Goal: Task Accomplishment & Management: Manage account settings

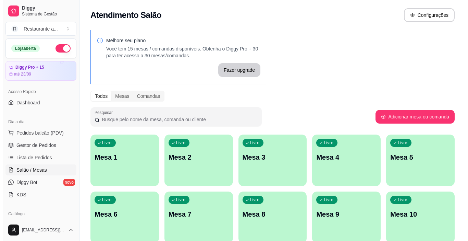
scroll to position [34, 0]
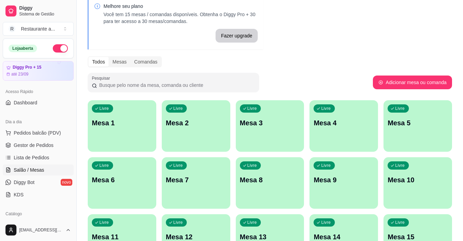
click at [172, 173] on div "Livre Mesa 7" at bounding box center [196, 178] width 69 height 43
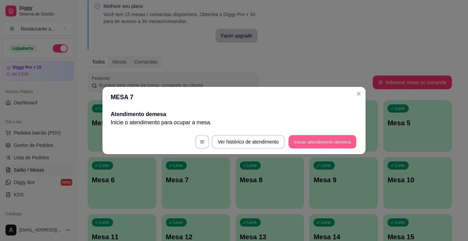
click at [324, 140] on button "Iniciar atendimento de mesa" at bounding box center [323, 141] width 68 height 13
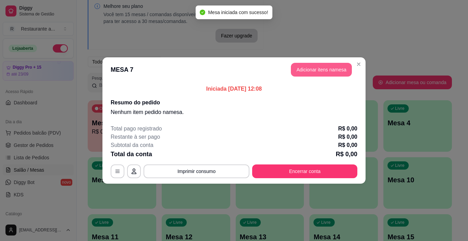
click at [321, 68] on button "Adicionar itens na mesa" at bounding box center [321, 70] width 61 height 14
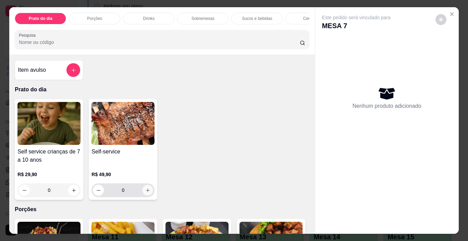
click at [146, 191] on icon "increase-product-quantity" at bounding box center [147, 190] width 5 height 5
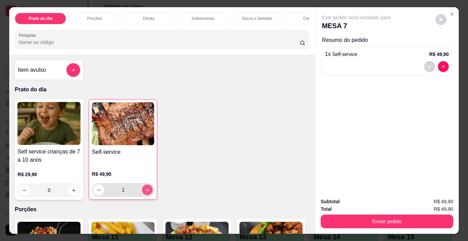
click at [146, 191] on icon "increase-product-quantity" at bounding box center [147, 189] width 5 height 5
type input "2"
click at [71, 191] on icon "increase-product-quantity" at bounding box center [73, 190] width 5 height 5
type input "1"
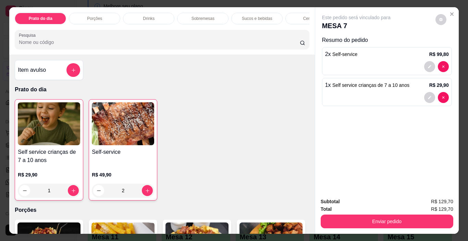
click at [304, 16] on p "Cervejas" at bounding box center [311, 18] width 16 height 5
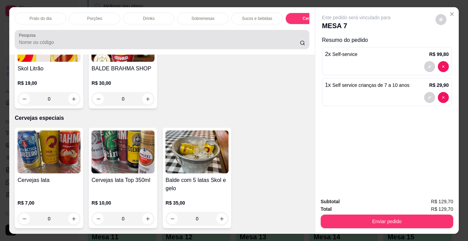
scroll to position [17, 0]
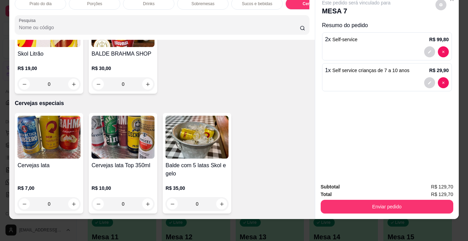
type input "1"
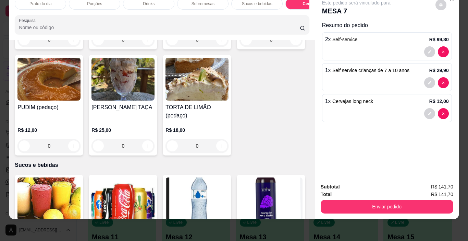
scroll to position [649, 0]
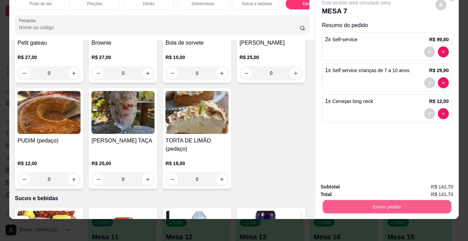
click at [390, 200] on button "Enviar pedido" at bounding box center [387, 206] width 129 height 13
click at [373, 184] on button "Não registrar e enviar pedido" at bounding box center [364, 184] width 71 height 13
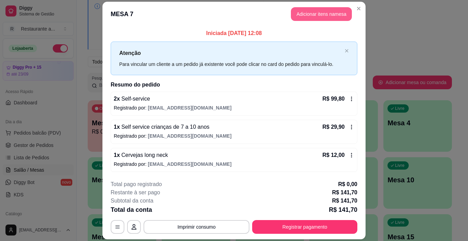
click at [322, 12] on button "Adicionar itens na mesa" at bounding box center [321, 14] width 61 height 14
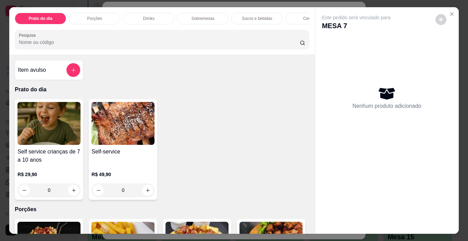
click at [246, 16] on p "Sucos e bebidas" at bounding box center [257, 18] width 31 height 5
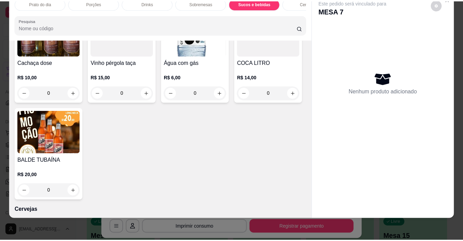
scroll to position [1017, 0]
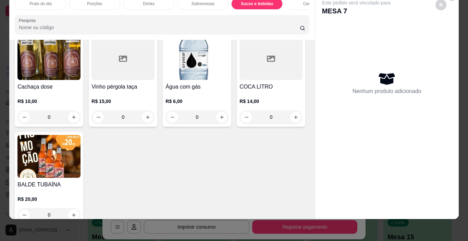
click at [151, 22] on icon "increase-product-quantity" at bounding box center [147, 19] width 5 height 5
type input "1"
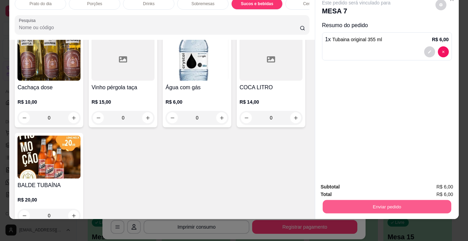
click at [371, 200] on button "Enviar pedido" at bounding box center [387, 206] width 129 height 13
click at [371, 184] on button "Não registrar e enviar pedido" at bounding box center [364, 184] width 69 height 13
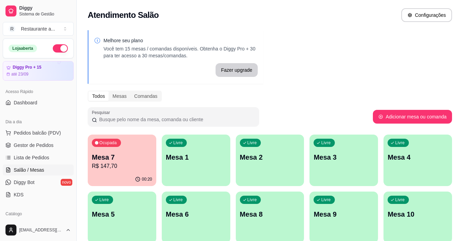
click at [199, 167] on div "Livre Mesa 1" at bounding box center [196, 155] width 69 height 43
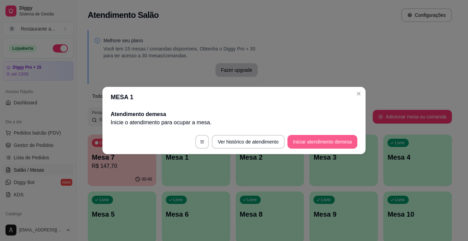
click at [306, 140] on button "Iniciar atendimento de mesa" at bounding box center [323, 142] width 70 height 14
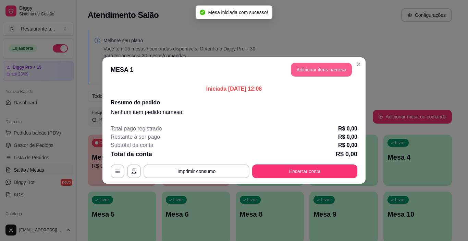
click at [325, 69] on button "Adicionar itens na mesa" at bounding box center [321, 70] width 61 height 14
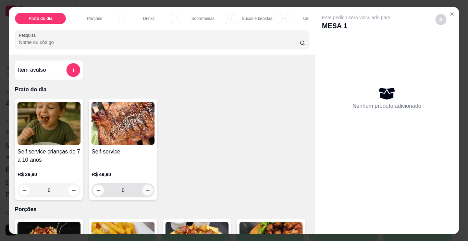
click at [145, 190] on icon "increase-product-quantity" at bounding box center [147, 190] width 5 height 5
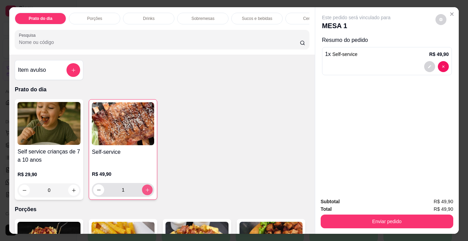
click at [145, 190] on icon "increase-product-quantity" at bounding box center [147, 189] width 5 height 5
type input "2"
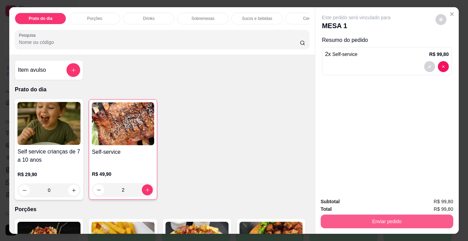
click at [395, 217] on button "Enviar pedido" at bounding box center [387, 221] width 133 height 14
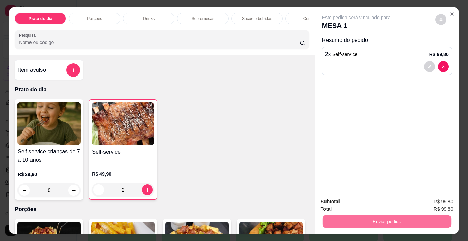
click at [362, 201] on button "Não registrar e enviar pedido" at bounding box center [364, 201] width 69 height 13
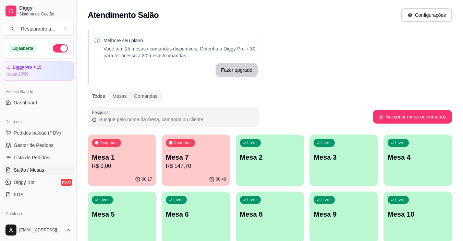
click at [121, 165] on p "R$ 0,00" at bounding box center [122, 166] width 60 height 8
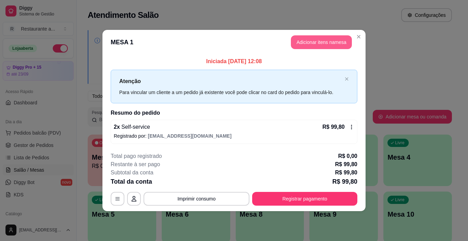
click at [313, 40] on button "Adicionar itens na mesa" at bounding box center [321, 42] width 61 height 14
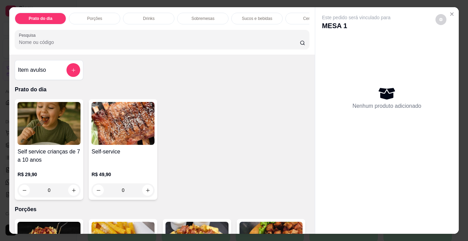
click at [247, 16] on p "Sucos e bebidas" at bounding box center [257, 18] width 31 height 5
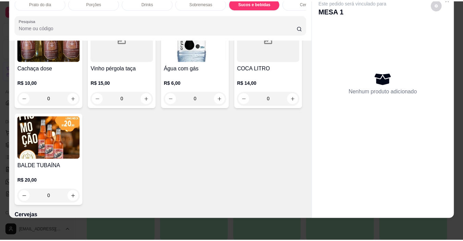
scroll to position [1003, 0]
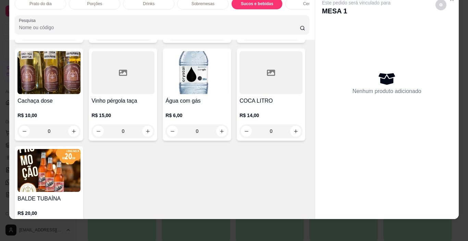
click at [151, 36] on icon "increase-product-quantity" at bounding box center [147, 33] width 5 height 5
type input "1"
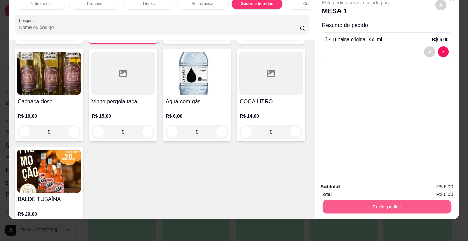
click at [372, 200] on button "Enviar pedido" at bounding box center [387, 206] width 129 height 13
click at [354, 185] on button "Não registrar e enviar pedido" at bounding box center [364, 184] width 71 height 13
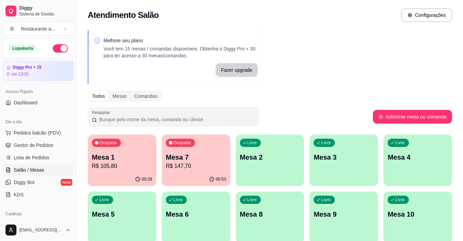
click at [136, 154] on p "Mesa 1" at bounding box center [122, 157] width 60 height 10
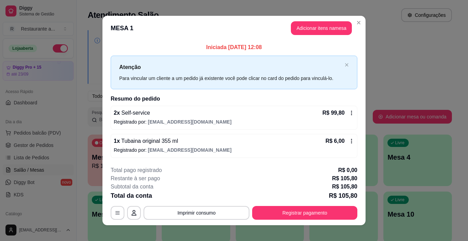
scroll to position [6, 0]
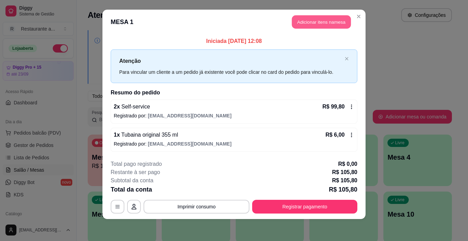
click at [321, 22] on button "Adicionar itens na mesa" at bounding box center [321, 21] width 59 height 13
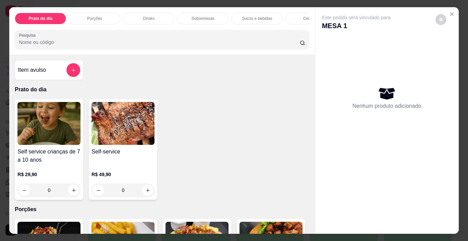
click at [254, 16] on p "Sucos e bebidas" at bounding box center [257, 18] width 31 height 5
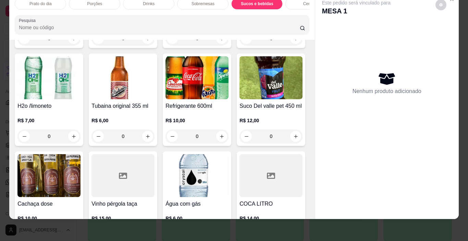
scroll to position [1003, 0]
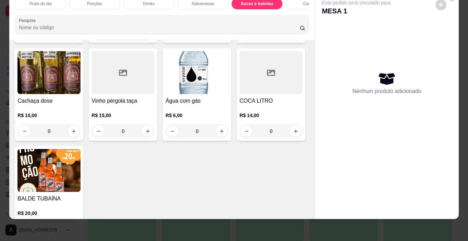
click at [151, 36] on icon "increase-product-quantity" at bounding box center [147, 33] width 5 height 5
type input "1"
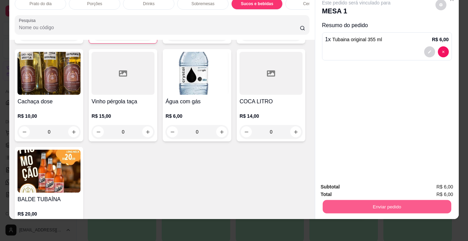
click at [376, 200] on button "Enviar pedido" at bounding box center [387, 206] width 129 height 13
click at [369, 184] on button "Não registrar e enviar pedido" at bounding box center [364, 184] width 71 height 13
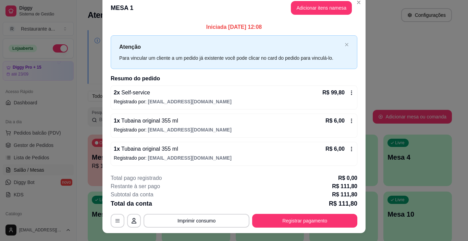
scroll to position [0, 0]
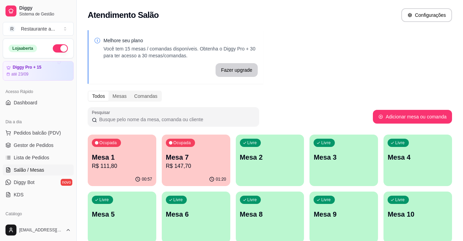
click at [207, 211] on p "Mesa 6" at bounding box center [196, 214] width 60 height 10
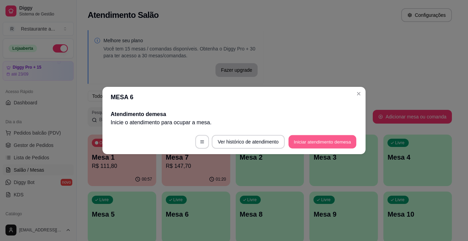
click at [308, 140] on button "Iniciar atendimento de mesa" at bounding box center [323, 141] width 68 height 13
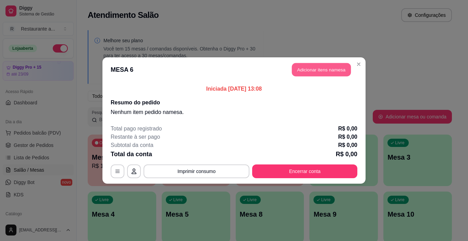
click at [322, 69] on button "Adicionar itens na mesa" at bounding box center [321, 69] width 59 height 13
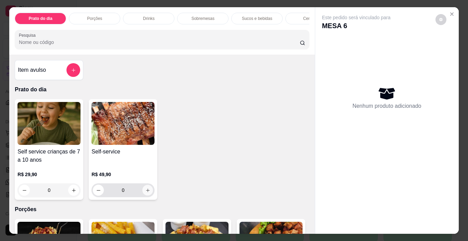
click at [145, 190] on icon "increase-product-quantity" at bounding box center [147, 190] width 5 height 5
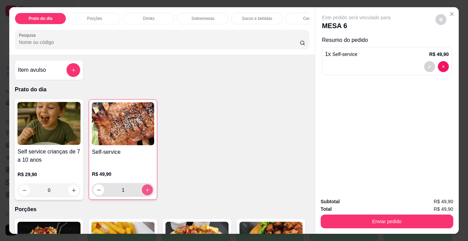
click at [145, 190] on icon "increase-product-quantity" at bounding box center [147, 189] width 5 height 5
type input "2"
click at [305, 16] on p "Cervejas" at bounding box center [311, 18] width 16 height 5
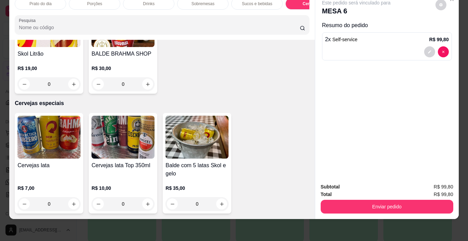
scroll to position [1540, 0]
click at [76, 87] on icon "increase-product-quantity" at bounding box center [73, 84] width 5 height 5
type input "1"
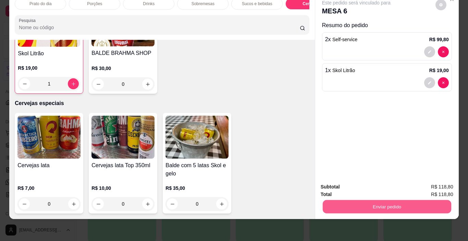
click at [383, 200] on button "Enviar pedido" at bounding box center [387, 206] width 129 height 13
click at [360, 184] on button "Não registrar e enviar pedido" at bounding box center [364, 184] width 71 height 13
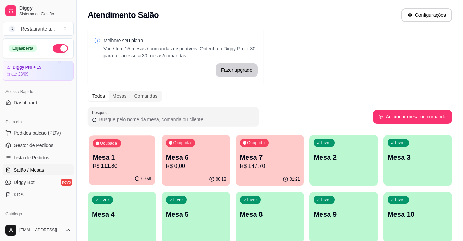
click at [129, 167] on p "R$ 111,80" at bounding box center [122, 166] width 59 height 8
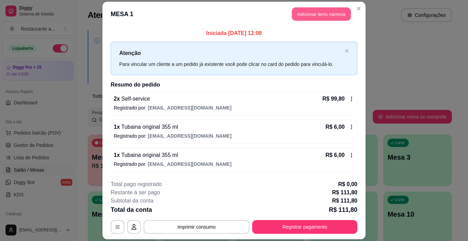
click at [323, 14] on button "Adicionar itens na mesa" at bounding box center [321, 14] width 59 height 13
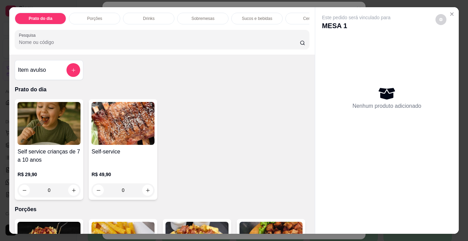
click at [197, 17] on p "Sobremesas" at bounding box center [203, 18] width 23 height 5
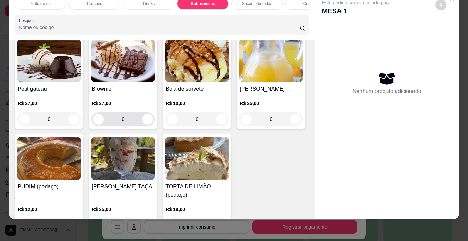
scroll to position [646, 0]
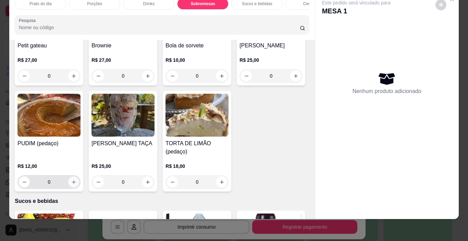
click at [76, 179] on icon "increase-product-quantity" at bounding box center [73, 181] width 5 height 5
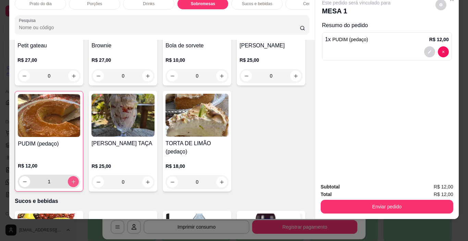
click at [76, 179] on icon "increase-product-quantity" at bounding box center [73, 181] width 5 height 5
type input "2"
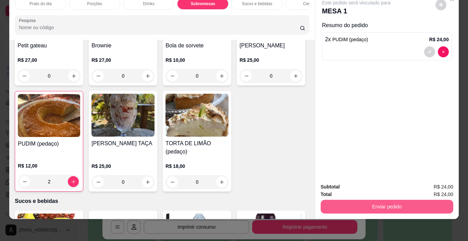
click at [392, 200] on button "Enviar pedido" at bounding box center [387, 207] width 133 height 14
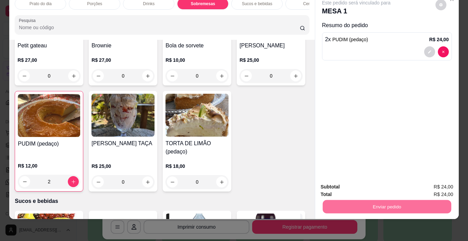
click at [358, 184] on button "Não registrar e enviar pedido" at bounding box center [364, 184] width 71 height 13
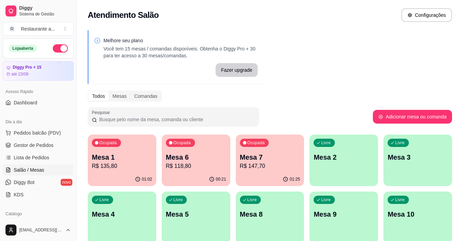
click at [264, 171] on div "Ocupada Mesa 7 R$ 147,70" at bounding box center [270, 153] width 69 height 38
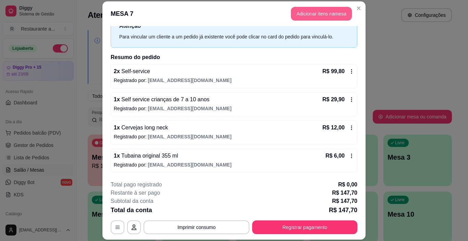
click at [317, 12] on button "Adicionar itens na mesa" at bounding box center [321, 14] width 61 height 14
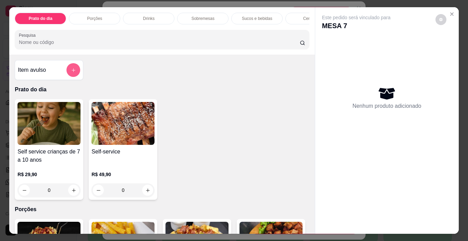
click at [69, 69] on button "add-separate-item" at bounding box center [74, 70] width 14 height 14
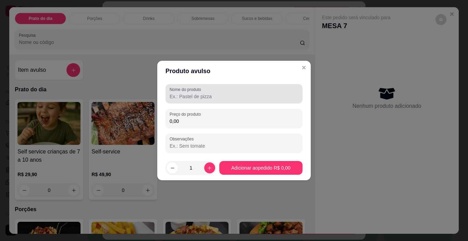
click at [194, 96] on input "Nome do produto" at bounding box center [234, 96] width 129 height 7
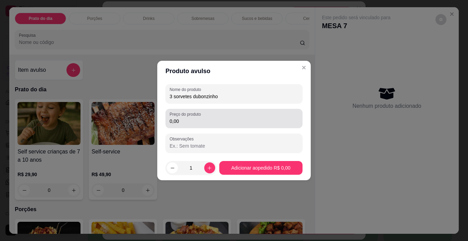
type input "3 sorvetes dubonzinho"
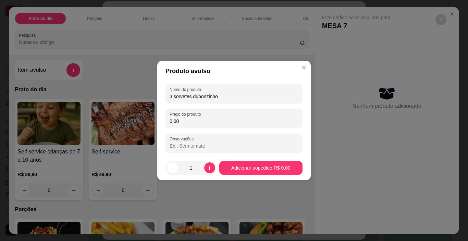
click at [185, 118] on input "0,00" at bounding box center [234, 121] width 129 height 7
type input "6,00"
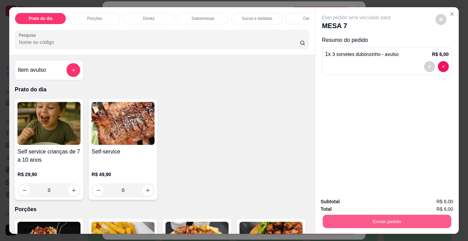
click at [378, 219] on button "Enviar pedido" at bounding box center [387, 221] width 129 height 13
click at [377, 202] on button "Não registrar e enviar pedido" at bounding box center [364, 201] width 71 height 13
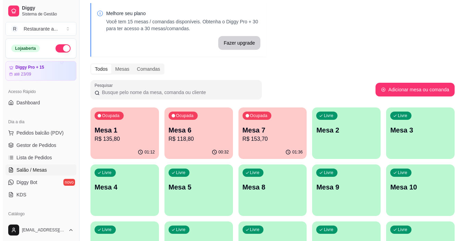
scroll to position [69, 0]
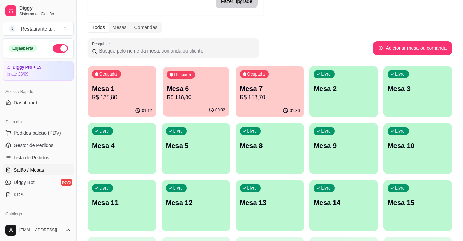
click at [193, 96] on p "R$ 118,80" at bounding box center [196, 97] width 59 height 8
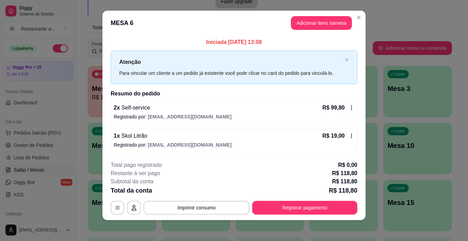
scroll to position [6, 0]
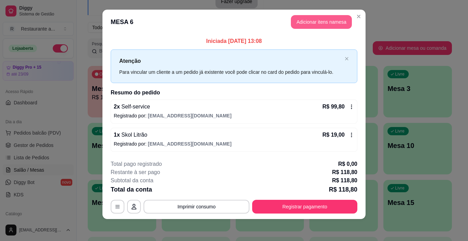
click at [318, 21] on button "Adicionar itens na mesa" at bounding box center [321, 22] width 61 height 14
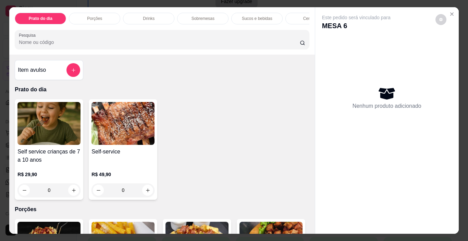
click at [304, 16] on p "Cervejas" at bounding box center [311, 18] width 16 height 5
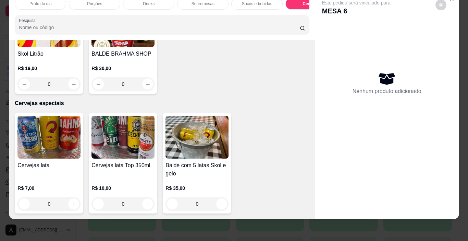
type input "1"
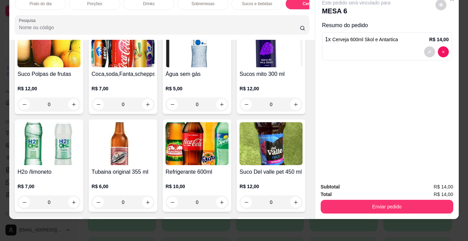
scroll to position [881, 0]
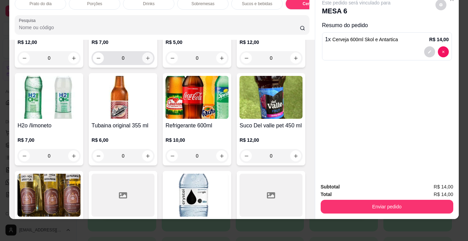
click at [145, 61] on icon "increase-product-quantity" at bounding box center [147, 58] width 5 height 5
type input "1"
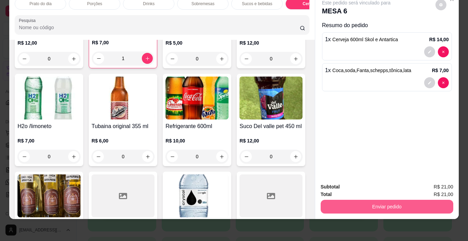
click at [387, 202] on button "Enviar pedido" at bounding box center [387, 207] width 133 height 14
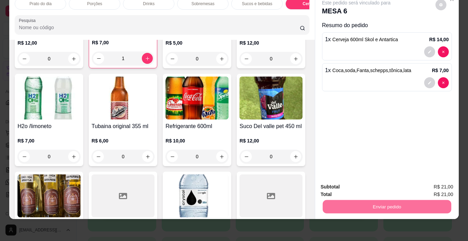
click at [373, 183] on button "Não registrar e enviar pedido" at bounding box center [364, 184] width 71 height 13
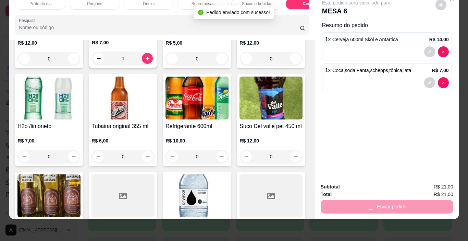
scroll to position [0, 0]
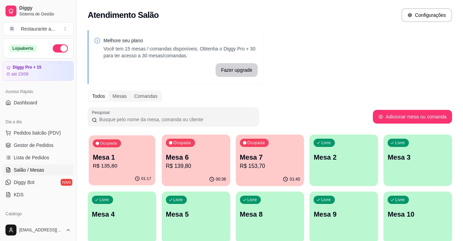
click at [130, 161] on p "Mesa 1" at bounding box center [122, 157] width 59 height 9
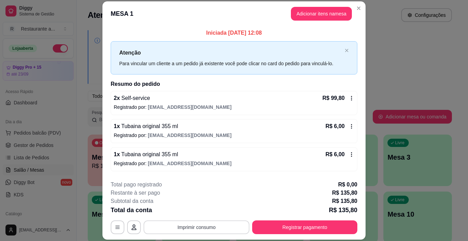
click at [199, 225] on button "Imprimir consumo" at bounding box center [197, 227] width 106 height 14
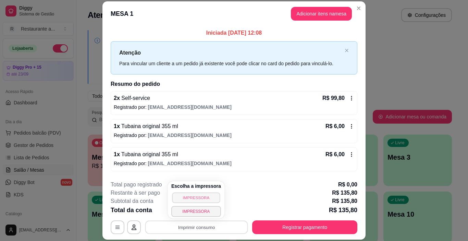
click at [193, 196] on button "IMPRESSORA" at bounding box center [196, 197] width 48 height 11
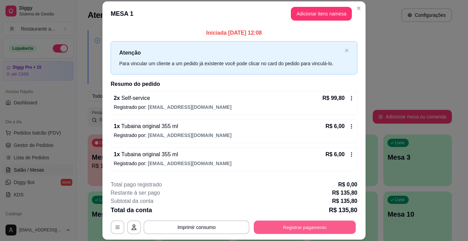
click at [309, 227] on button "Registrar pagamento" at bounding box center [305, 226] width 102 height 13
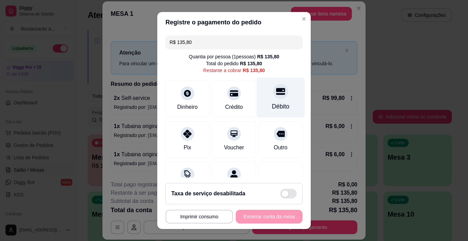
click at [273, 96] on div at bounding box center [280, 91] width 15 height 15
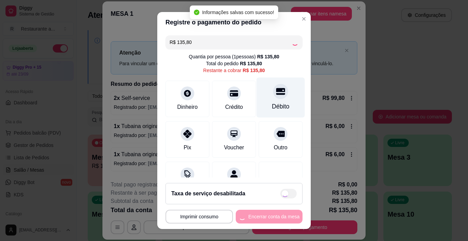
type input "R$ 0,00"
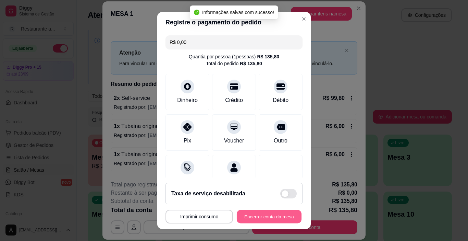
click at [254, 215] on button "Encerrar conta da mesa" at bounding box center [269, 216] width 65 height 13
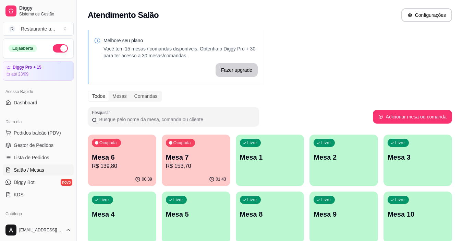
click at [199, 164] on p "R$ 153,70" at bounding box center [196, 166] width 60 height 8
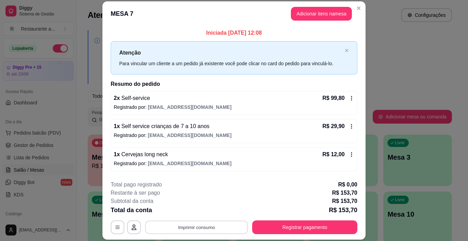
click at [189, 227] on button "Imprimir consumo" at bounding box center [196, 226] width 103 height 13
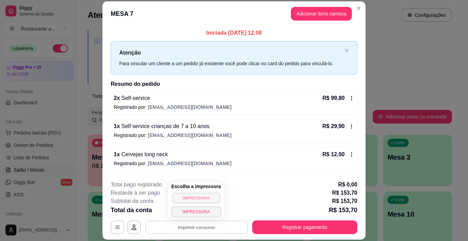
click at [189, 196] on button "IMPRESSORA" at bounding box center [196, 197] width 48 height 11
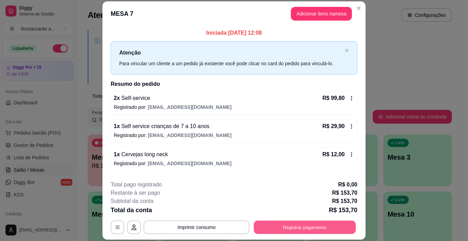
click at [293, 228] on button "Registrar pagamento" at bounding box center [305, 226] width 102 height 13
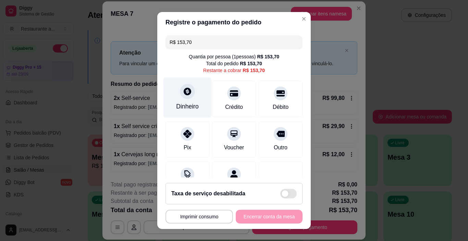
click at [182, 101] on div "Dinheiro" at bounding box center [188, 97] width 48 height 40
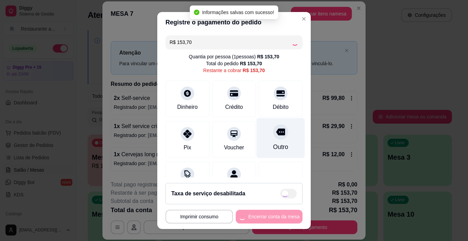
type input "R$ 0,00"
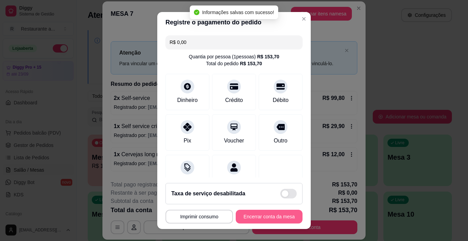
click at [259, 215] on button "Encerrar conta da mesa" at bounding box center [269, 217] width 67 height 14
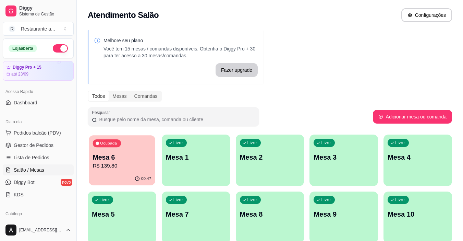
click at [122, 155] on p "Mesa 6" at bounding box center [122, 157] width 59 height 9
click at [113, 158] on p "Mesa 6" at bounding box center [122, 157] width 59 height 9
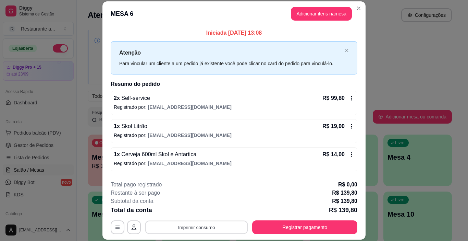
click at [187, 227] on button "Imprimir consumo" at bounding box center [196, 226] width 103 height 13
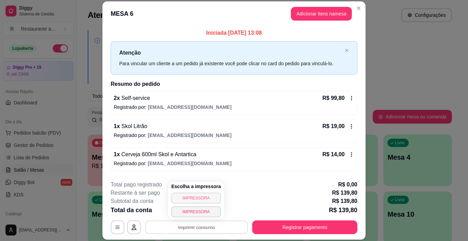
click at [190, 196] on button "IMPRESSORA" at bounding box center [196, 197] width 50 height 11
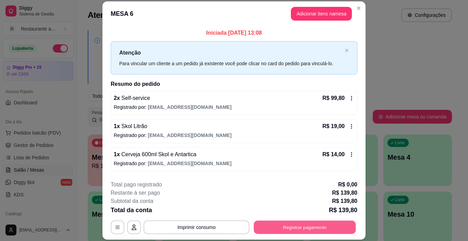
click at [297, 225] on button "Registrar pagamento" at bounding box center [305, 226] width 102 height 13
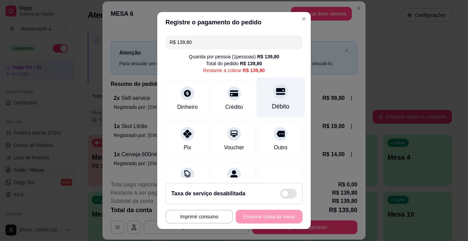
click at [272, 102] on div "Débito" at bounding box center [280, 106] width 17 height 9
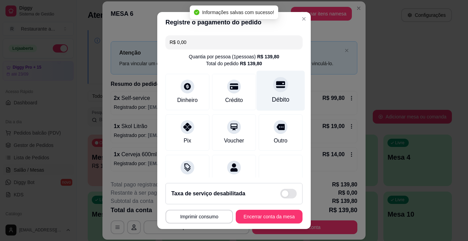
type input "R$ 0,00"
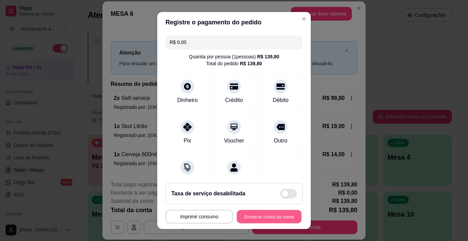
click at [263, 215] on button "Encerrar conta da mesa" at bounding box center [269, 216] width 65 height 13
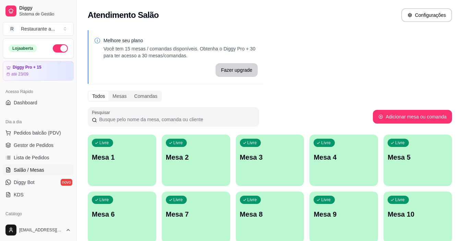
click at [101, 215] on p "Mesa 6" at bounding box center [122, 214] width 60 height 10
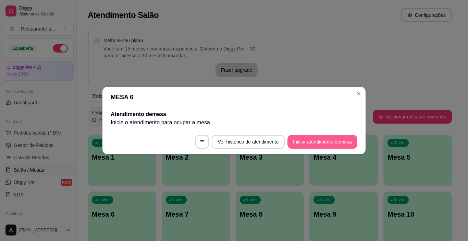
click at [306, 141] on button "Iniciar atendimento de mesa" at bounding box center [323, 142] width 70 height 14
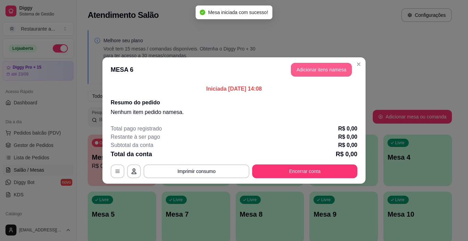
click at [327, 67] on button "Adicionar itens na mesa" at bounding box center [321, 70] width 61 height 14
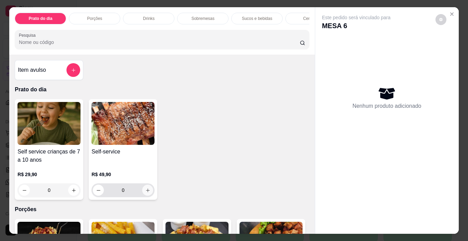
click at [145, 191] on icon "increase-product-quantity" at bounding box center [147, 190] width 5 height 5
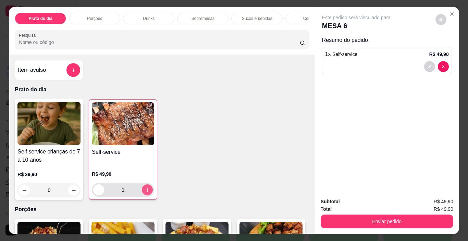
click at [146, 191] on icon "increase-product-quantity" at bounding box center [148, 190] width 4 height 4
type input "2"
click at [257, 17] on p "Sucos e bebidas" at bounding box center [257, 18] width 31 height 5
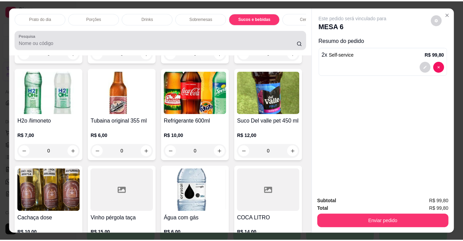
scroll to position [17, 0]
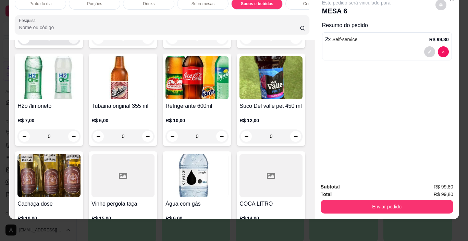
click at [71, 41] on icon "increase-product-quantity" at bounding box center [73, 38] width 5 height 5
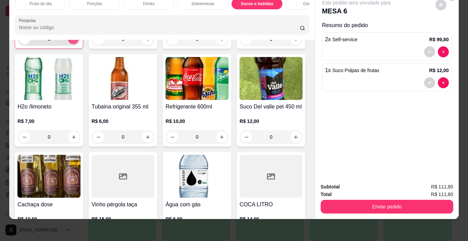
click at [71, 41] on icon "increase-product-quantity" at bounding box center [73, 38] width 5 height 5
type input "2"
click at [386, 198] on div "Enviar pedido" at bounding box center [387, 205] width 133 height 15
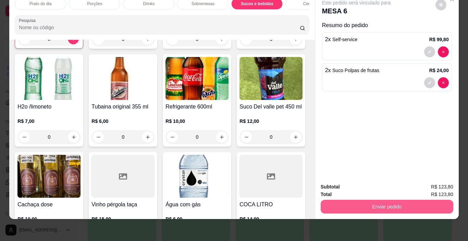
click at [384, 200] on button "Enviar pedido" at bounding box center [387, 207] width 133 height 14
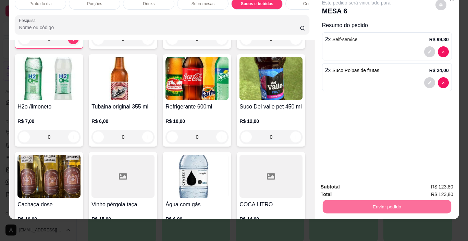
click at [365, 186] on button "Não registrar e enviar pedido" at bounding box center [364, 184] width 69 height 13
